Goal: Task Accomplishment & Management: Complete application form

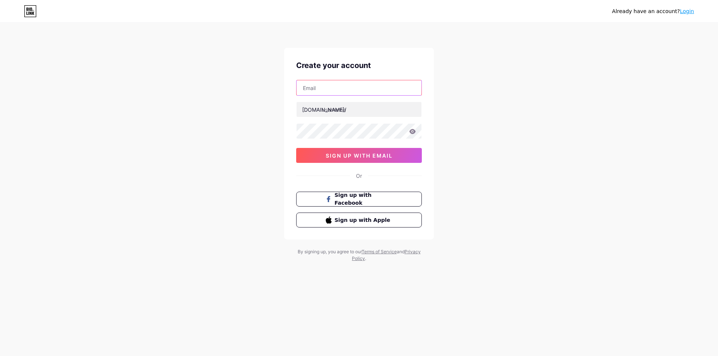
click at [330, 86] on input "text" at bounding box center [359, 87] width 125 height 15
type input "[EMAIL_ADDRESS][DOMAIN_NAME]"
click at [356, 113] on input "text" at bounding box center [359, 109] width 125 height 15
type input "greacysmith"
click at [151, 115] on div "Already have an account? Login Create your account greacysmith@gmail.com bio.li…" at bounding box center [359, 143] width 718 height 286
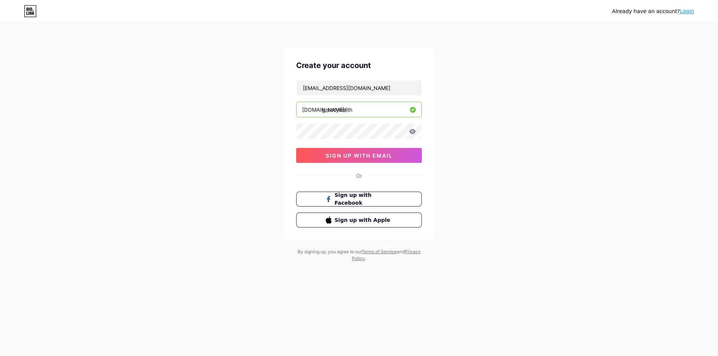
click at [326, 144] on div "greacysmith@gmail.com bio.link/ greacysmith 0cAFcWeA7_mfQ2bDUpsZ5sxOTgPKbCpo-IE…" at bounding box center [359, 121] width 126 height 83
click at [313, 153] on button "sign up with email" at bounding box center [359, 155] width 126 height 15
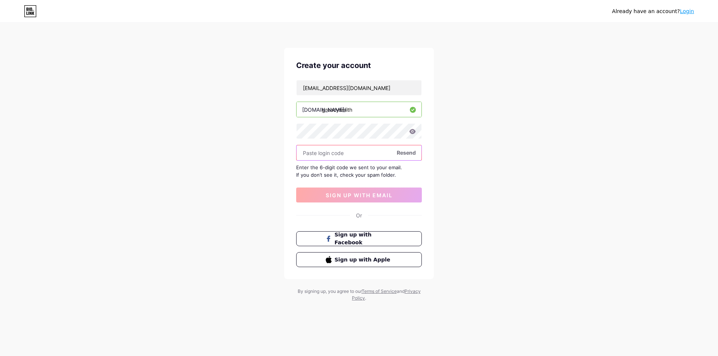
paste input "344053"
type input "344053"
click at [346, 190] on button "sign up with email" at bounding box center [359, 195] width 126 height 15
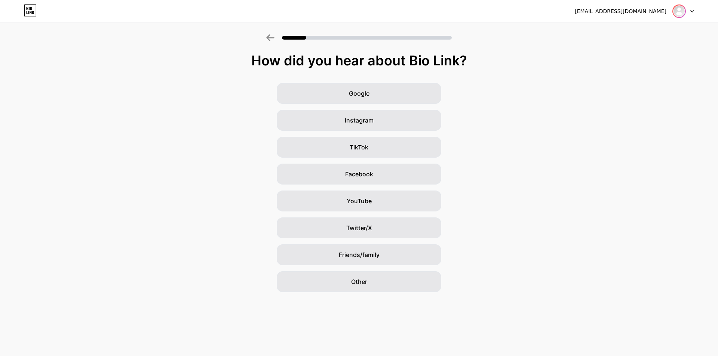
click at [680, 10] on img at bounding box center [679, 11] width 12 height 12
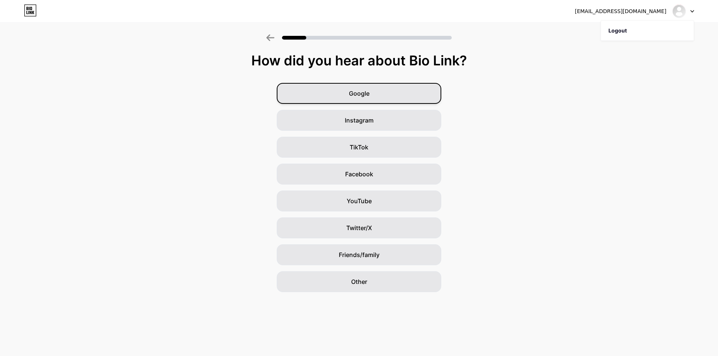
click at [368, 87] on div "Google" at bounding box center [359, 93] width 165 height 21
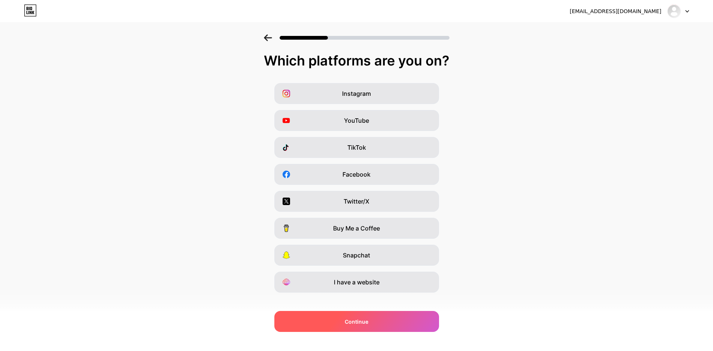
click at [344, 316] on div "Continue" at bounding box center [356, 321] width 165 height 21
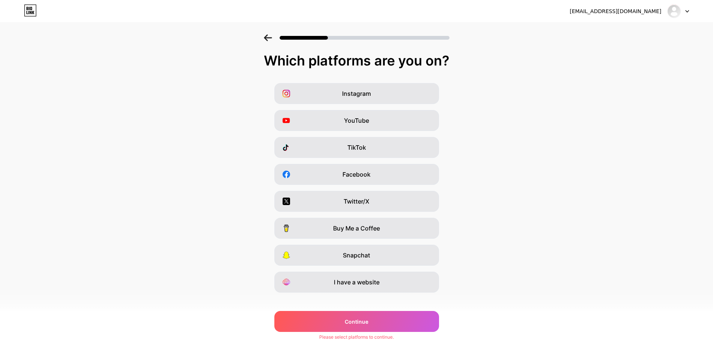
scroll to position [9, 0]
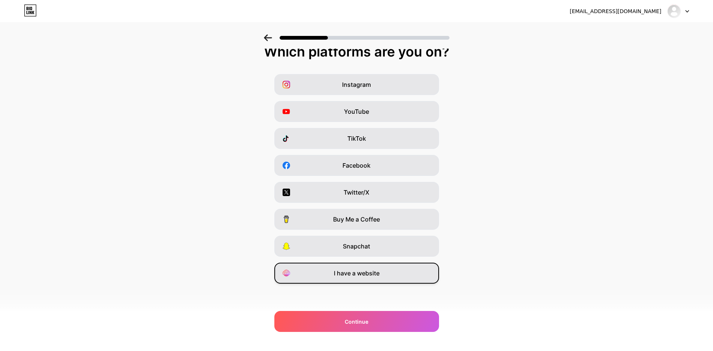
click at [374, 272] on span "I have a website" at bounding box center [357, 273] width 46 height 9
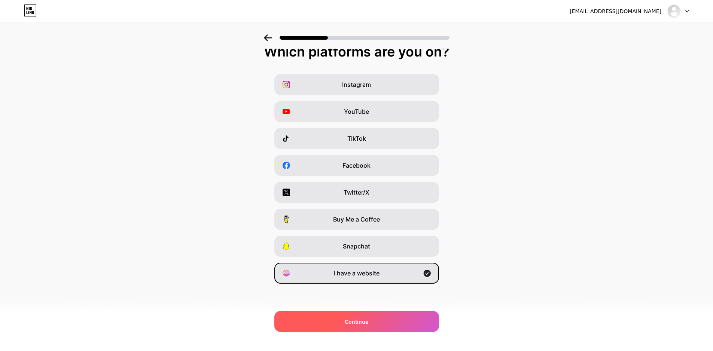
click at [372, 319] on div "Continue" at bounding box center [356, 321] width 165 height 21
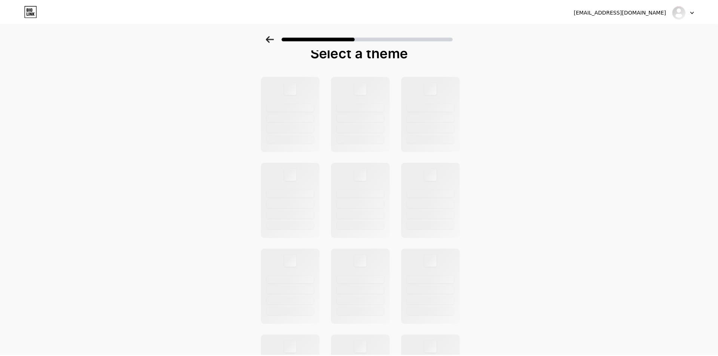
scroll to position [0, 0]
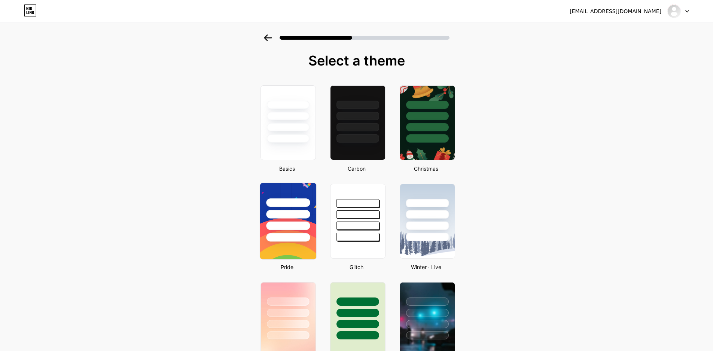
click at [266, 230] on div at bounding box center [288, 212] width 56 height 59
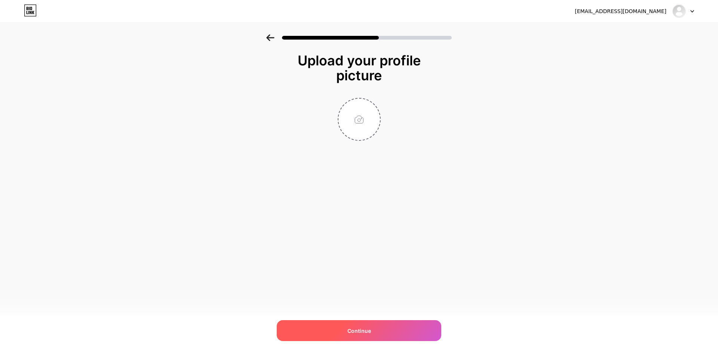
click at [364, 334] on span "Continue" at bounding box center [360, 331] width 24 height 8
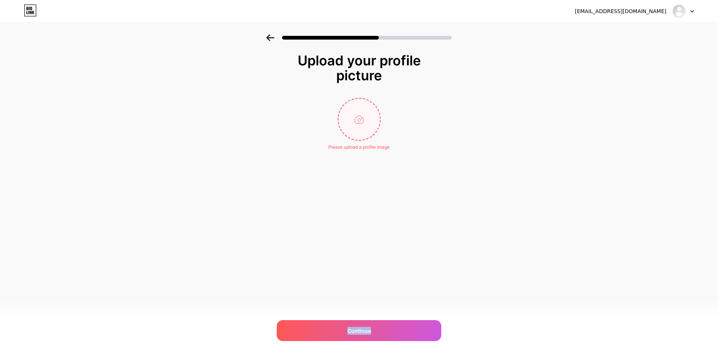
click at [368, 118] on input "file" at bounding box center [360, 120] width 42 height 42
type input "C:\fakepath\Envoy Air Office in Milwaukee +1-888-839-0502.jpg"
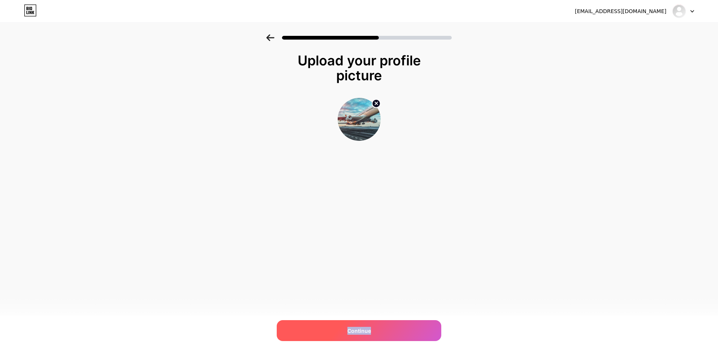
click at [362, 331] on span "Continue" at bounding box center [360, 331] width 24 height 8
click at [362, 331] on span at bounding box center [358, 330] width 11 height 11
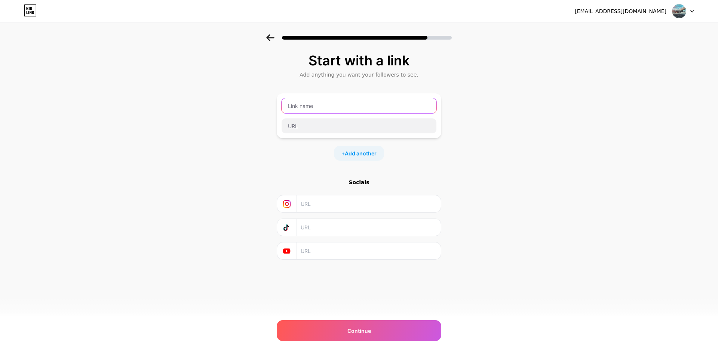
click at [304, 113] on input "text" at bounding box center [359, 105] width 155 height 15
paste input "United Airlines Jacksonville Office in Florida"
type input "United Airlines Jacksonville Office in Florida"
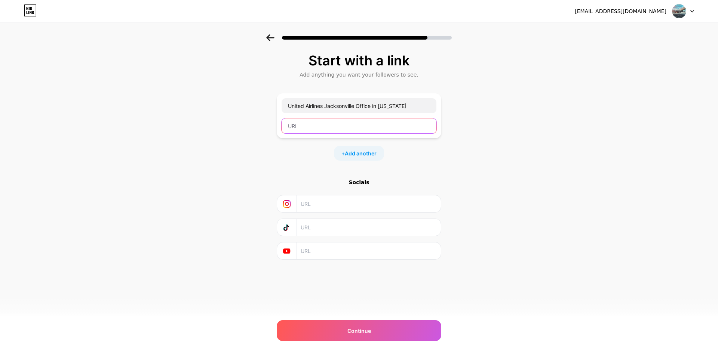
click at [297, 120] on input "text" at bounding box center [359, 126] width 155 height 15
paste input "https://www.airlinsofficeinfo.com/united-airlines/united-airlines-jacksonville-…"
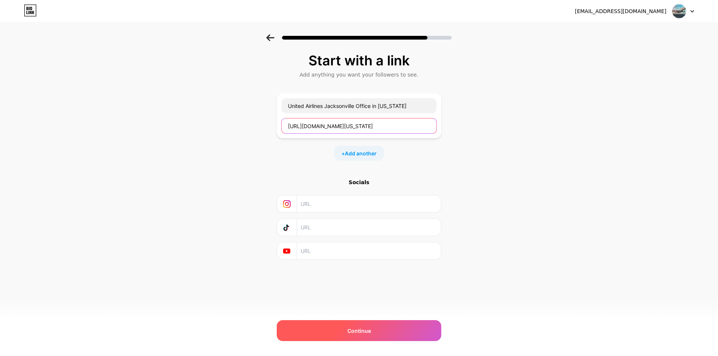
type input "https://www.airlinsofficeinfo.com/united-airlines/united-airlines-jacksonville-…"
click at [356, 328] on span "Continue" at bounding box center [360, 331] width 24 height 8
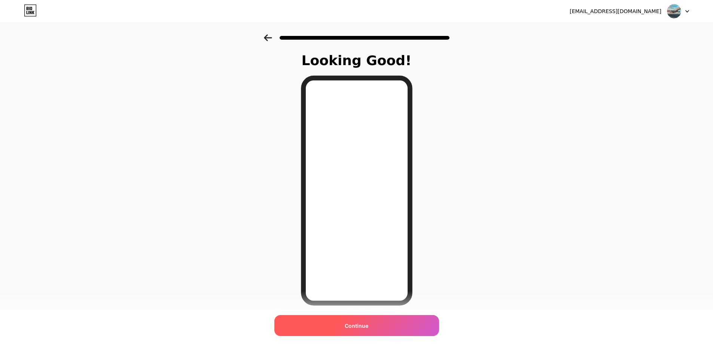
click at [351, 328] on span "Continue" at bounding box center [357, 326] width 24 height 8
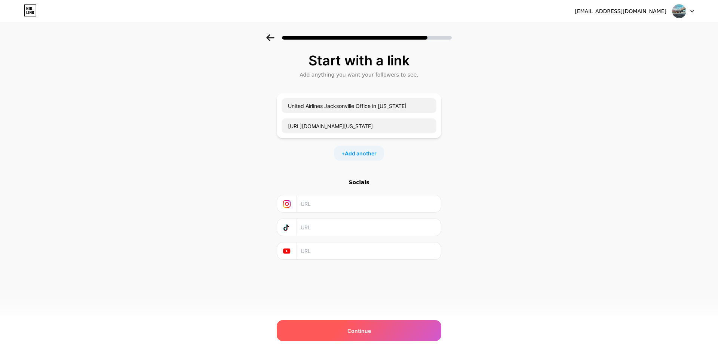
click at [365, 332] on span "Continue" at bounding box center [360, 331] width 24 height 8
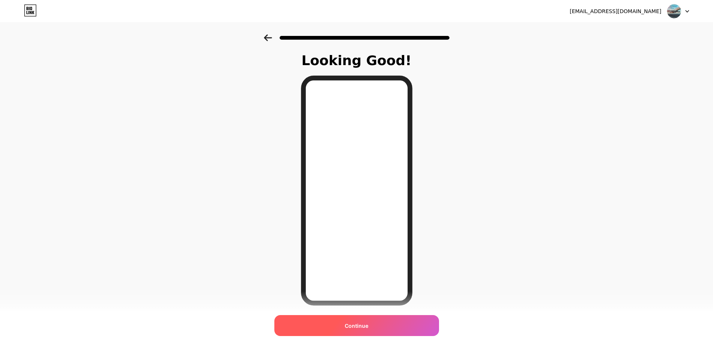
click at [359, 330] on div "Continue" at bounding box center [356, 325] width 165 height 21
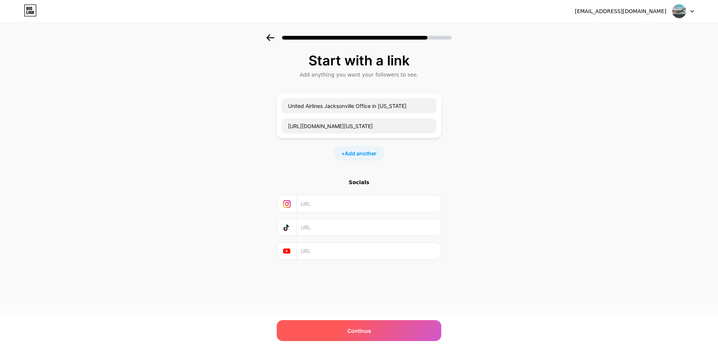
click at [364, 336] on div "Continue" at bounding box center [359, 331] width 165 height 21
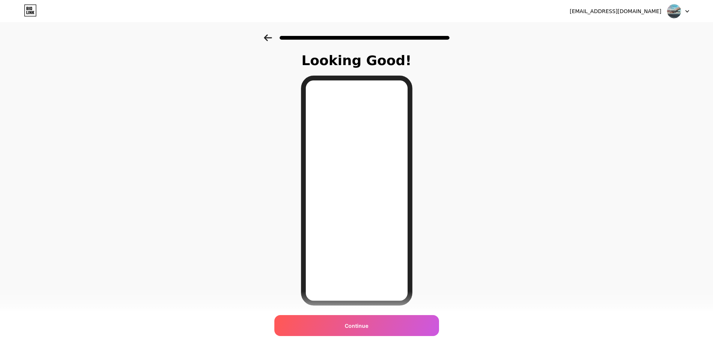
click at [396, 53] on div "Looking Good!" at bounding box center [356, 60] width 123 height 15
click at [652, 4] on div "[EMAIL_ADDRESS][DOMAIN_NAME]" at bounding box center [628, 10] width 119 height 13
click at [653, 13] on div "[EMAIL_ADDRESS][DOMAIN_NAME]" at bounding box center [615, 11] width 92 height 8
click at [695, 10] on div "greacysmith@gmail.com Logout" at bounding box center [356, 10] width 713 height 13
click at [672, 14] on img at bounding box center [674, 11] width 14 height 14
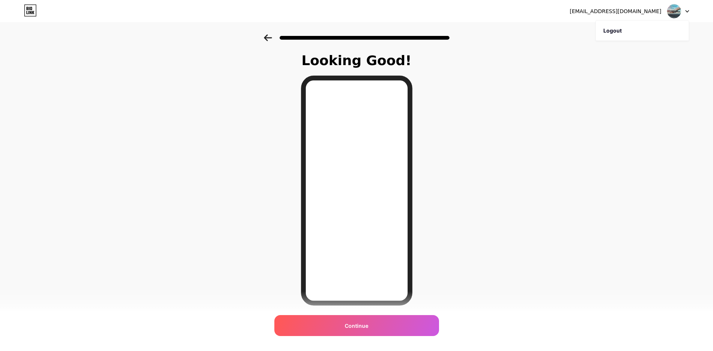
click at [422, 284] on div "Looking Good! Continue" at bounding box center [356, 199] width 131 height 293
click at [338, 324] on div "Continue" at bounding box center [356, 325] width 165 height 21
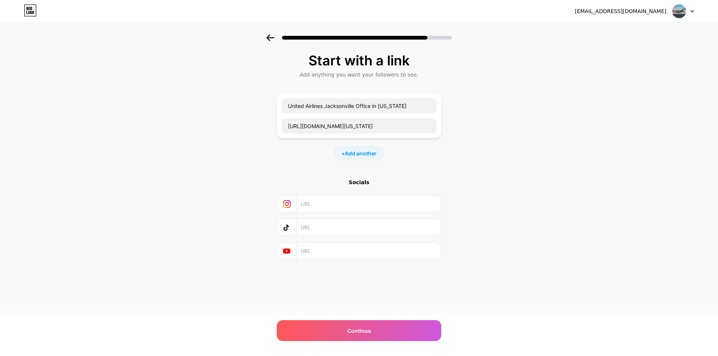
click at [329, 201] on input "text" at bounding box center [369, 204] width 136 height 17
click at [344, 325] on div "Continue" at bounding box center [359, 331] width 165 height 21
drag, startPoint x: 356, startPoint y: 327, endPoint x: 359, endPoint y: 329, distance: 3.9
click at [356, 327] on span "Continue" at bounding box center [360, 331] width 24 height 8
click at [356, 331] on span "Continue" at bounding box center [360, 331] width 24 height 8
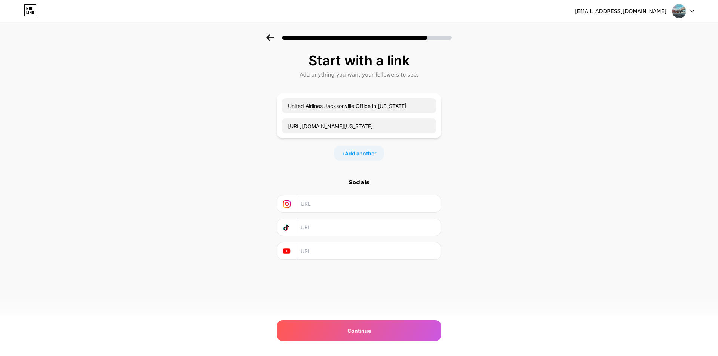
click at [683, 9] on img at bounding box center [679, 11] width 14 height 14
click at [611, 28] on li "Logout" at bounding box center [647, 31] width 93 height 20
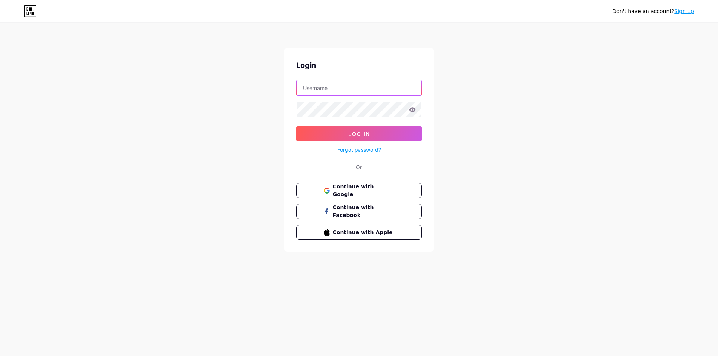
type input "[EMAIL_ADDRESS][DOMAIN_NAME]"
click at [352, 134] on span "Log In" at bounding box center [359, 134] width 22 height 6
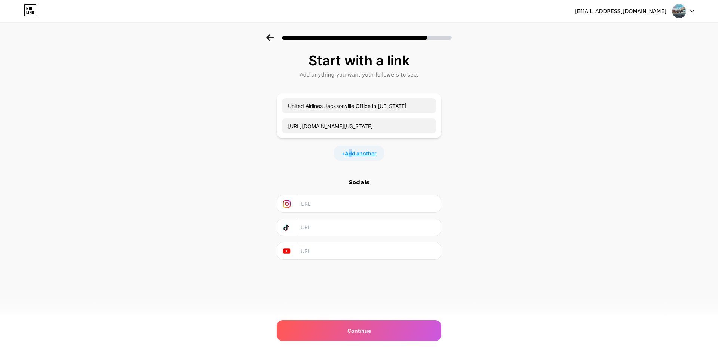
click at [350, 150] on span "Add another" at bounding box center [361, 154] width 32 height 8
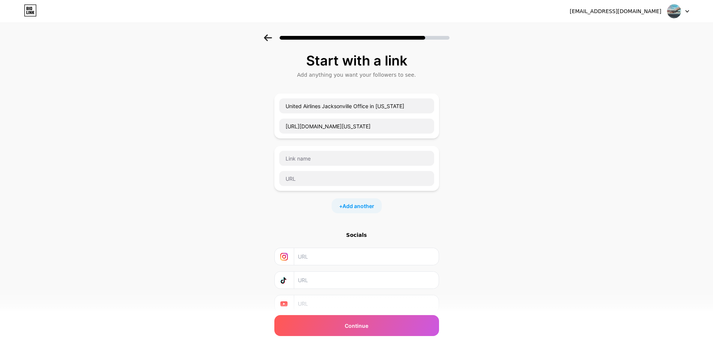
click at [343, 199] on div "+ Add another" at bounding box center [356, 205] width 50 height 15
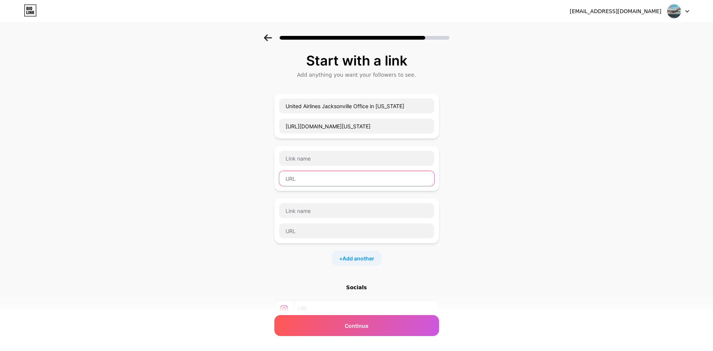
click at [420, 174] on input "text" at bounding box center [356, 178] width 155 height 15
click at [491, 99] on div "Start with a link Add anything you want your followers to see. United Airlines …" at bounding box center [356, 218] width 713 height 368
click at [267, 39] on icon at bounding box center [268, 37] width 8 height 7
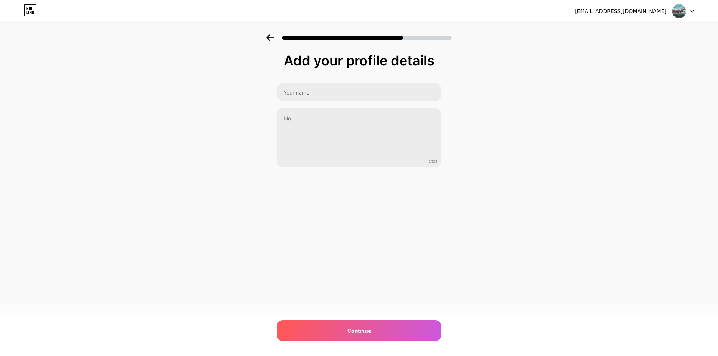
click at [267, 39] on icon at bounding box center [270, 37] width 8 height 7
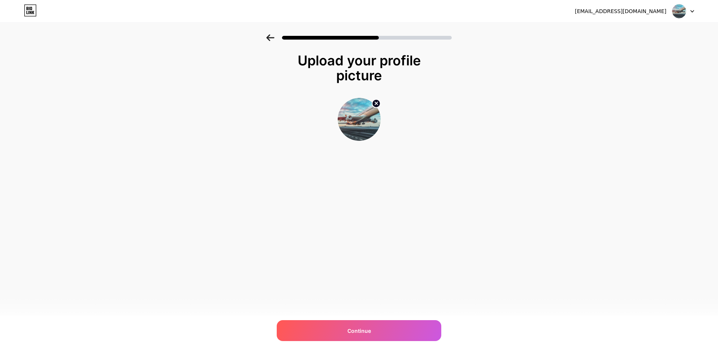
click at [267, 39] on icon at bounding box center [270, 37] width 8 height 7
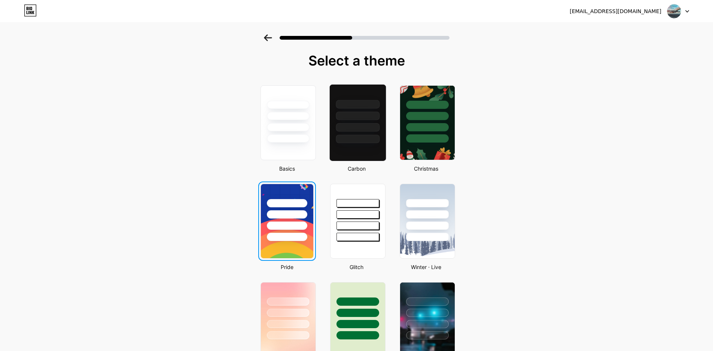
click at [357, 137] on div at bounding box center [358, 139] width 44 height 9
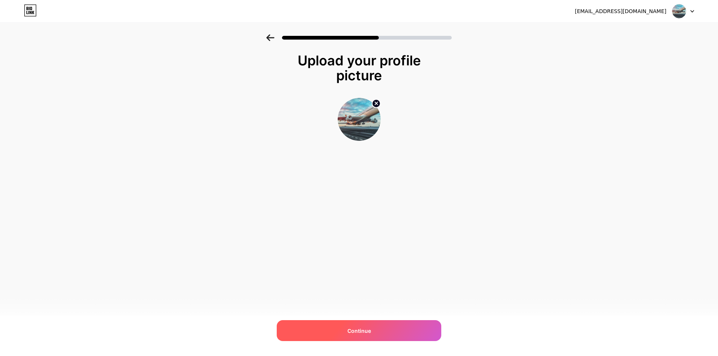
click at [361, 325] on div "Continue" at bounding box center [359, 331] width 165 height 21
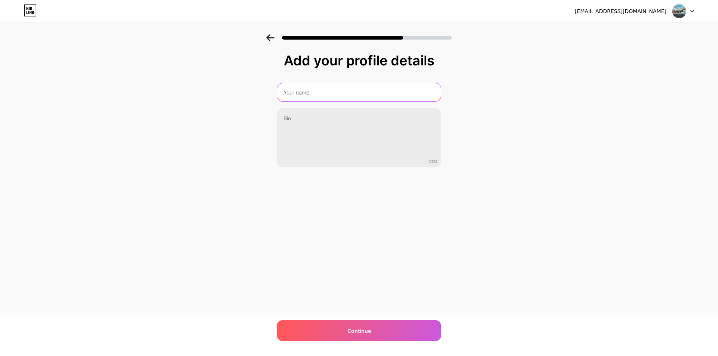
click at [358, 93] on input "text" at bounding box center [359, 92] width 164 height 18
type input "Greacy Smith"
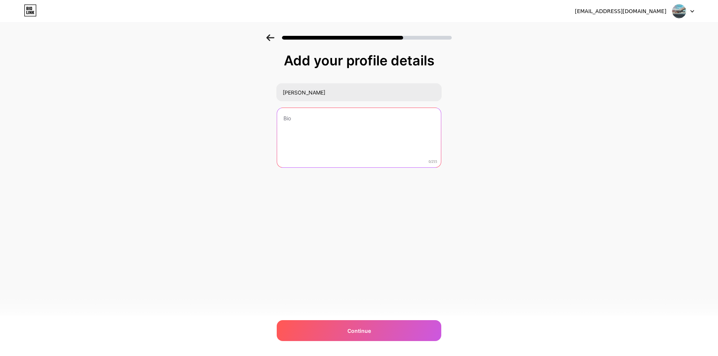
click at [277, 131] on textarea at bounding box center [359, 138] width 164 height 60
paste textarea "If you’re planning a trip, the United Airlines Jacksonville Office in Florida i…"
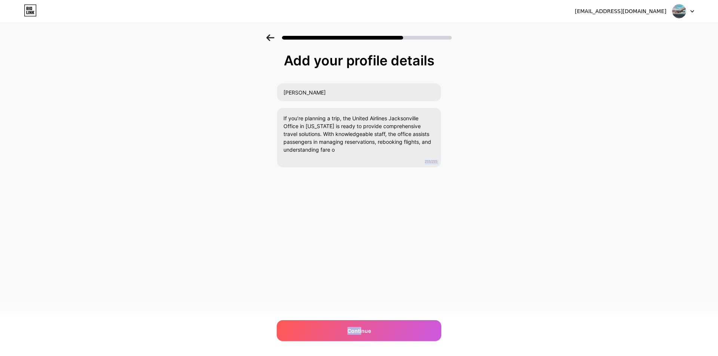
drag, startPoint x: 361, startPoint y: 332, endPoint x: 413, endPoint y: 207, distance: 135.3
click at [413, 207] on div "greacysmith@gmail.com Logout Link Copied Add your profile details Greacy Smith …" at bounding box center [359, 178] width 718 height 356
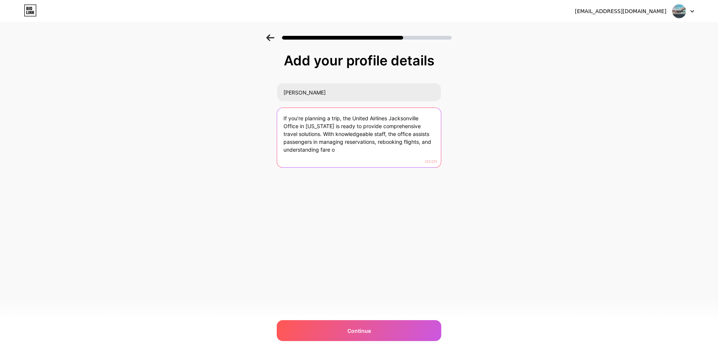
click at [383, 163] on textarea "If you’re planning a trip, the United Airlines Jacksonville Office in Florida i…" at bounding box center [359, 138] width 164 height 60
drag, startPoint x: 310, startPoint y: 137, endPoint x: 392, endPoint y: 174, distance: 89.3
click at [392, 174] on div "Add your profile details Greacy Smith If you’re planning a trip, the United Air…" at bounding box center [359, 129] width 165 height 152
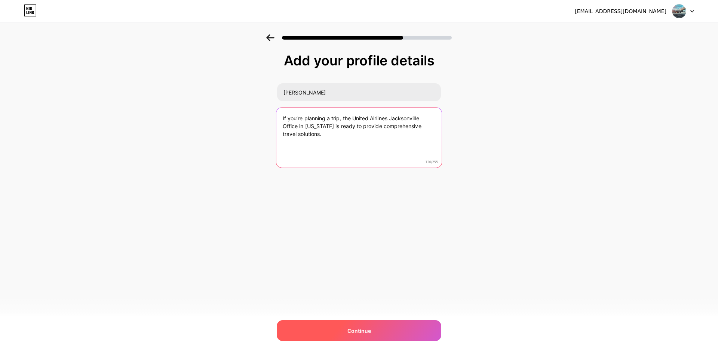
type textarea "If you’re planning a trip, the United Airlines Jacksonville Office in Florida i…"
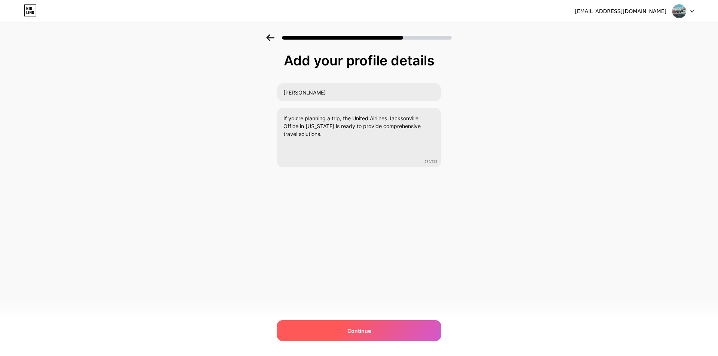
click at [351, 329] on span "Continue" at bounding box center [360, 331] width 24 height 8
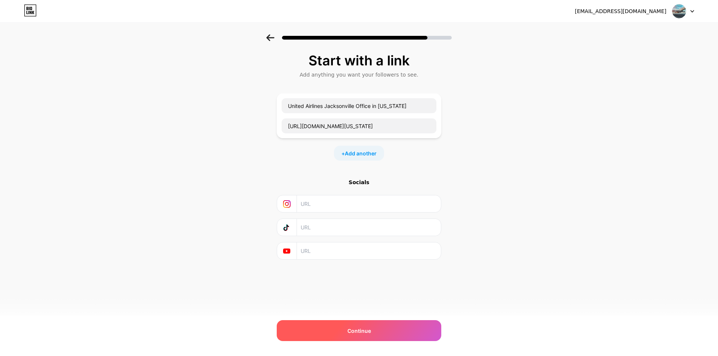
click at [352, 331] on span "Continue" at bounding box center [360, 331] width 24 height 8
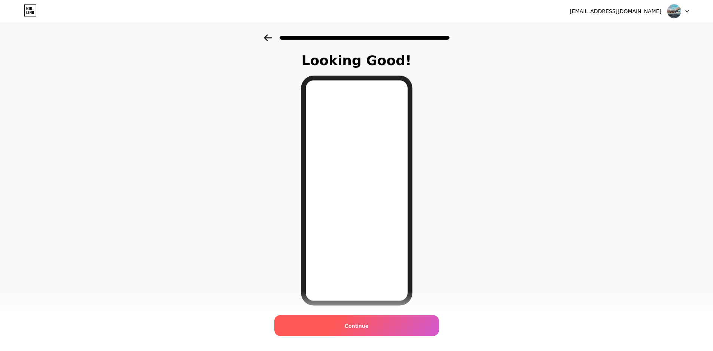
click at [359, 325] on span "Continue" at bounding box center [357, 326] width 24 height 8
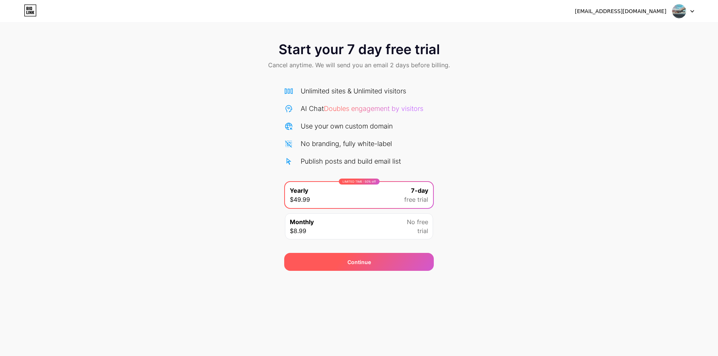
click at [356, 267] on div "Continue" at bounding box center [359, 262] width 150 height 18
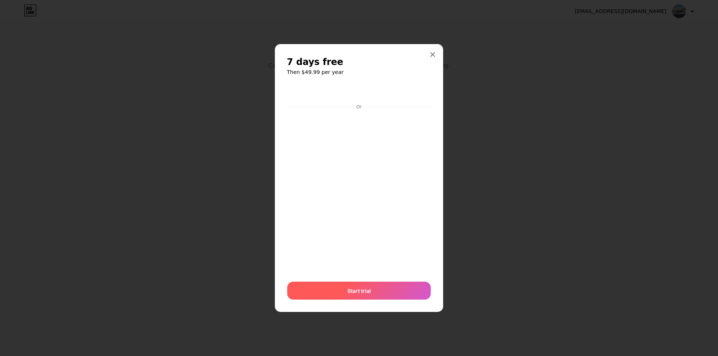
click at [356, 293] on span "Start trial" at bounding box center [360, 291] width 24 height 8
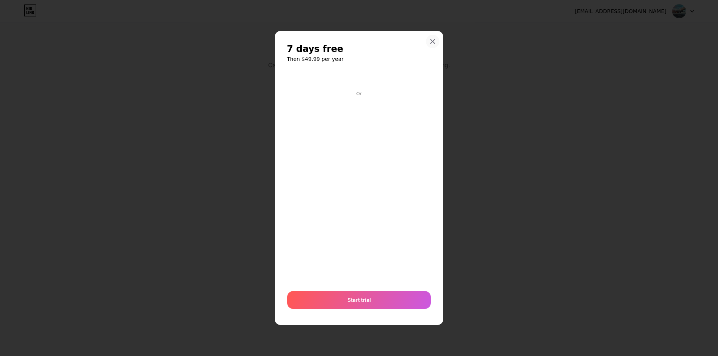
click at [431, 40] on icon at bounding box center [433, 42] width 6 height 6
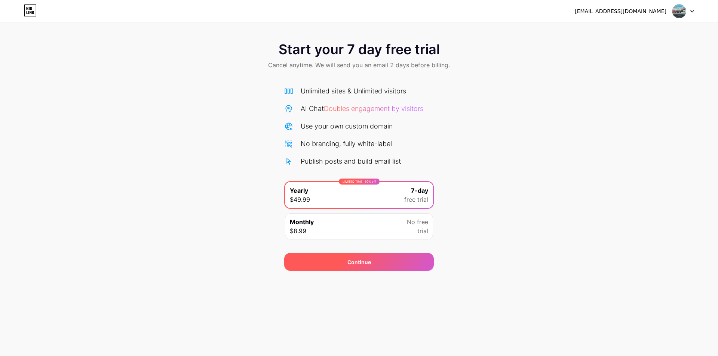
click at [368, 261] on div "Continue" at bounding box center [360, 262] width 24 height 8
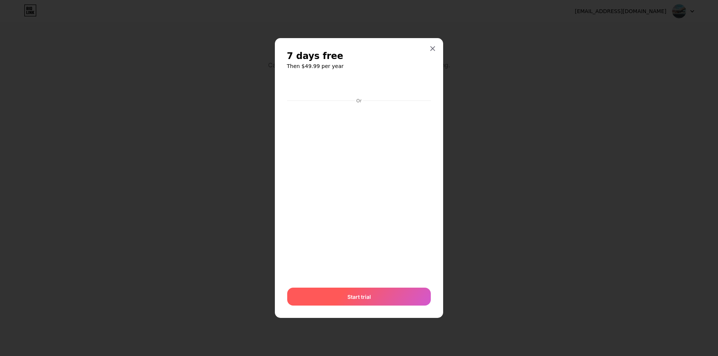
click at [350, 299] on span "Start trial" at bounding box center [360, 297] width 24 height 8
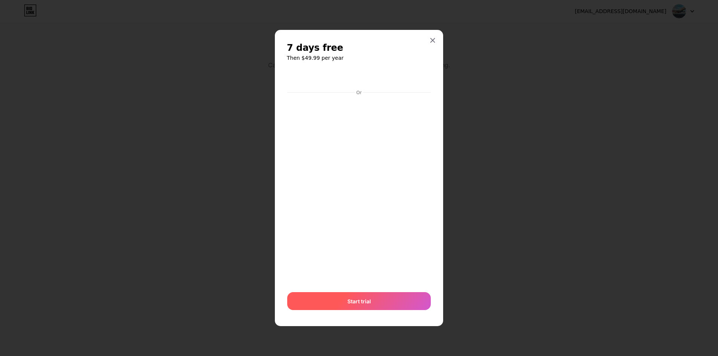
click at [364, 301] on span "Start trial" at bounding box center [360, 302] width 24 height 8
drag, startPoint x: 432, startPoint y: 40, endPoint x: 431, endPoint y: 60, distance: 19.5
click at [432, 40] on icon at bounding box center [433, 40] width 6 height 6
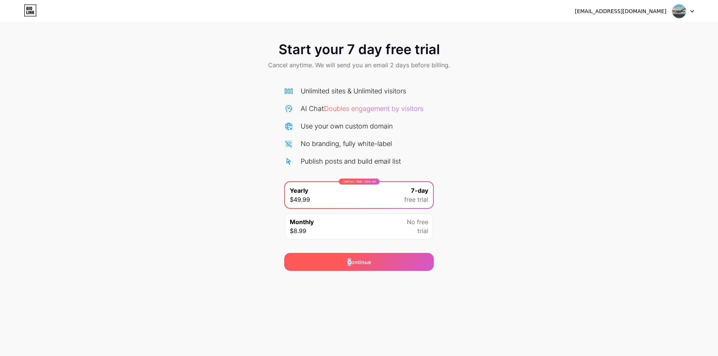
click at [350, 267] on div "Continue" at bounding box center [359, 262] width 150 height 18
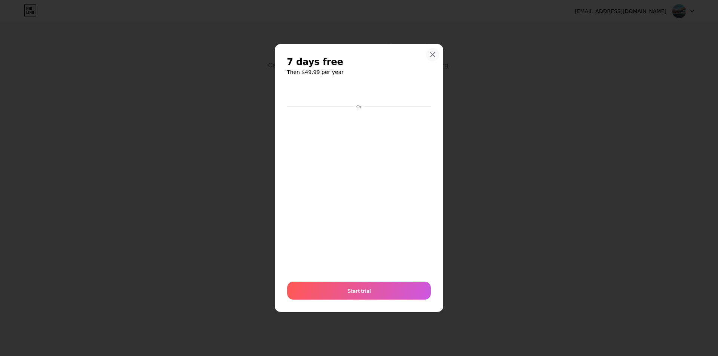
click at [435, 55] on icon at bounding box center [433, 55] width 6 height 6
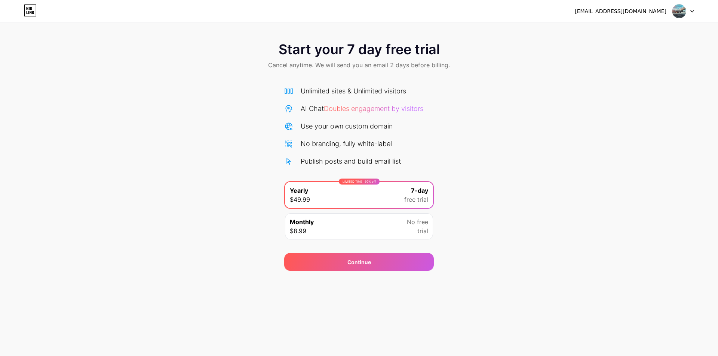
click at [374, 225] on div "Monthly $8.99 No free trial" at bounding box center [359, 227] width 148 height 26
click at [376, 195] on div "LIMITED TIME : 50% off Yearly $49.99 7-day free trial" at bounding box center [359, 195] width 148 height 26
click at [356, 266] on div "Continue" at bounding box center [359, 262] width 150 height 18
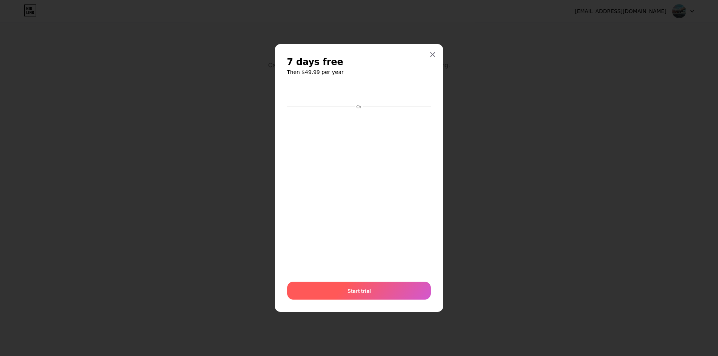
click at [351, 294] on span "Start trial" at bounding box center [360, 291] width 24 height 8
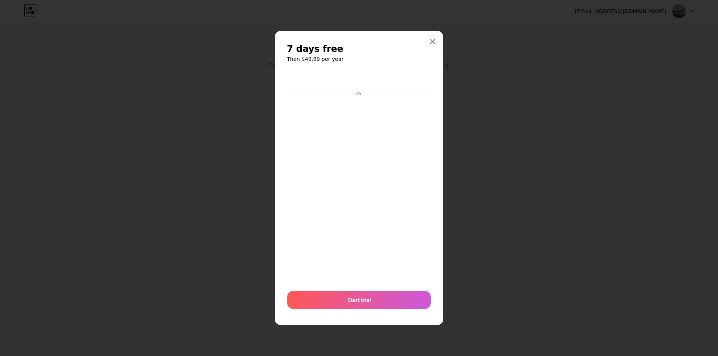
click at [429, 42] on div at bounding box center [432, 41] width 13 height 13
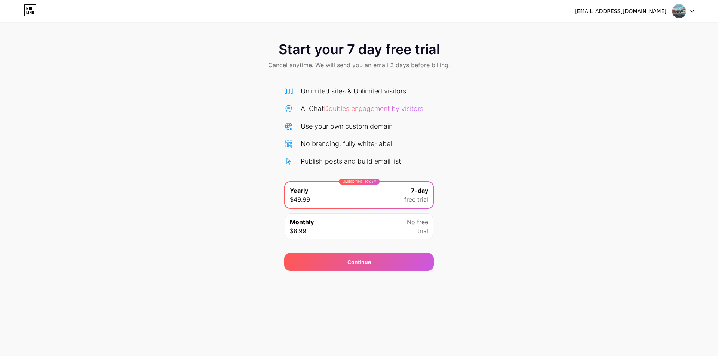
click at [169, 151] on div "Start your 7 day free trial Cancel anytime. We will send you an email 2 days be…" at bounding box center [359, 152] width 718 height 237
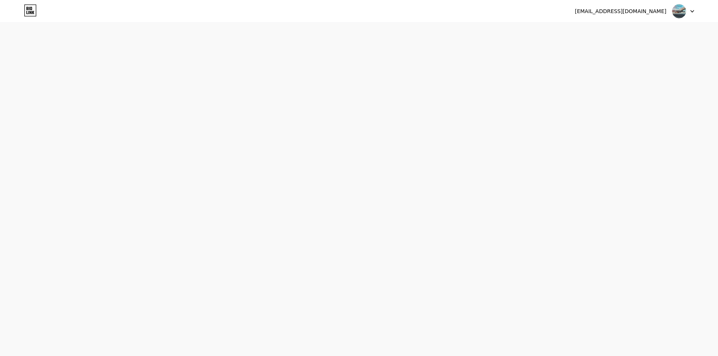
click at [679, 8] on img at bounding box center [679, 11] width 14 height 14
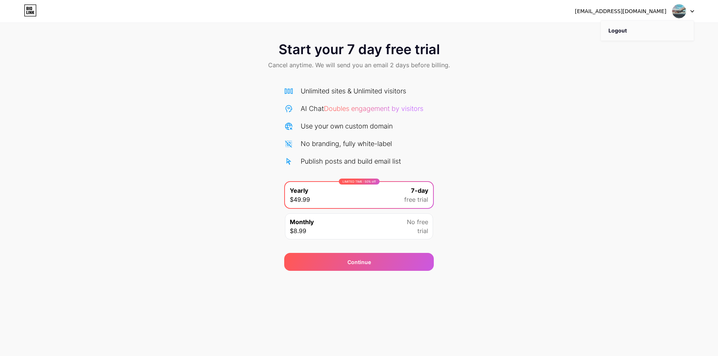
click at [615, 27] on li "Logout" at bounding box center [647, 31] width 93 height 20
